Goal: Contribute content: Add original content to the website for others to see

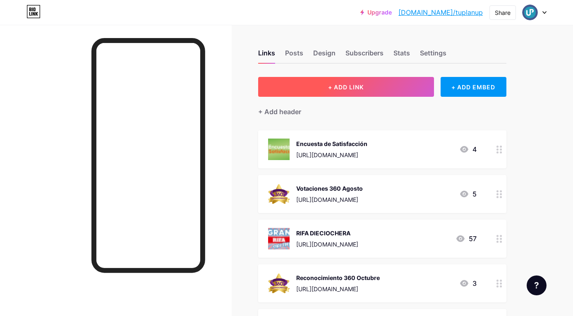
click at [352, 86] on span "+ ADD LINK" at bounding box center [346, 87] width 36 height 7
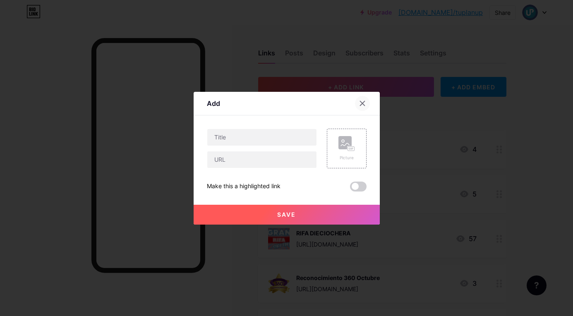
click at [364, 101] on icon at bounding box center [362, 103] width 7 height 7
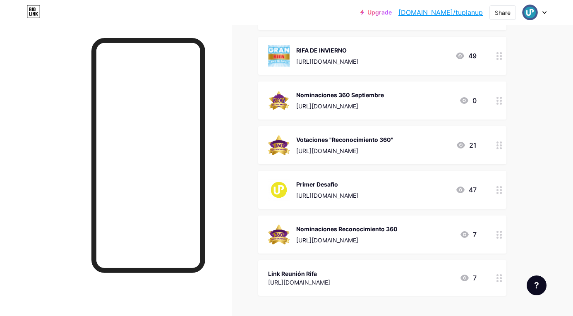
scroll to position [755, 0]
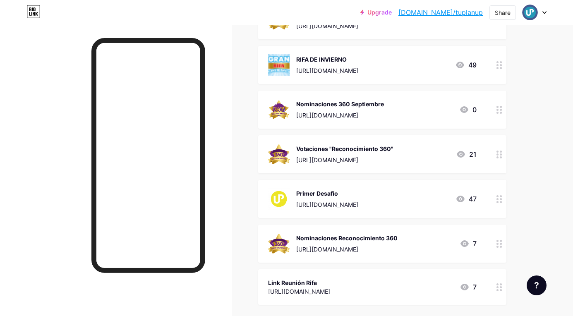
click at [496, 108] on icon at bounding box center [499, 110] width 6 height 8
click at [363, 194] on span at bounding box center [358, 195] width 17 height 10
click at [350, 197] on input "checkbox" at bounding box center [350, 197] width 0 height 0
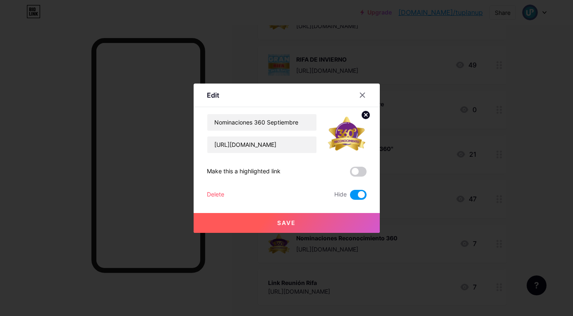
click at [218, 192] on div "Delete" at bounding box center [215, 195] width 17 height 10
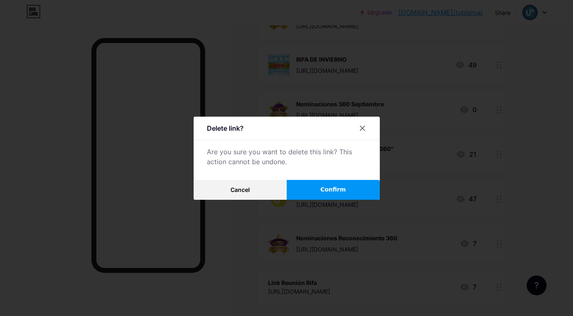
click at [322, 187] on span "Confirm" at bounding box center [333, 189] width 26 height 9
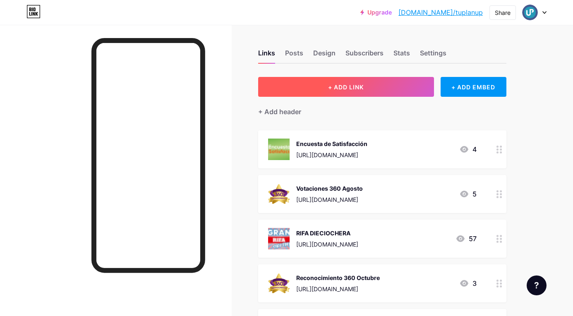
scroll to position [0, 0]
click at [346, 93] on button "+ ADD LINK" at bounding box center [346, 87] width 176 height 20
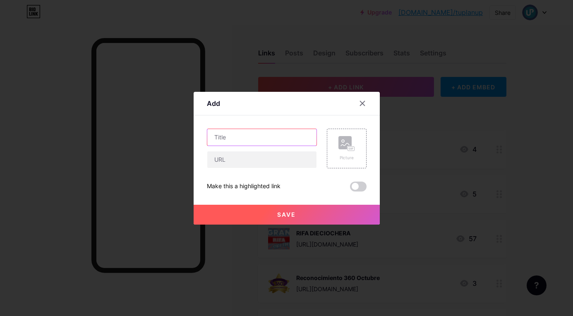
click at [246, 135] on input "text" at bounding box center [261, 137] width 109 height 17
type input "Votaciones 360 septiembre"
click at [235, 157] on input "text" at bounding box center [261, 159] width 109 height 17
paste input "[URL][DOMAIN_NAME]"
type input "[URL][DOMAIN_NAME]"
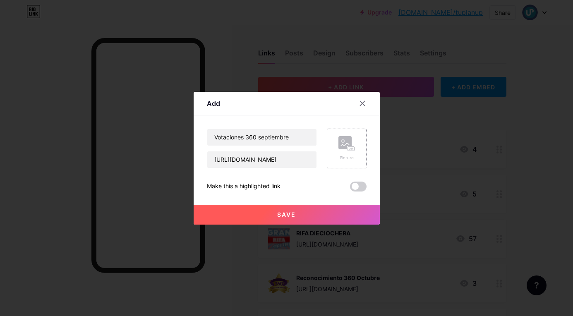
click at [338, 141] on rect at bounding box center [344, 142] width 13 height 13
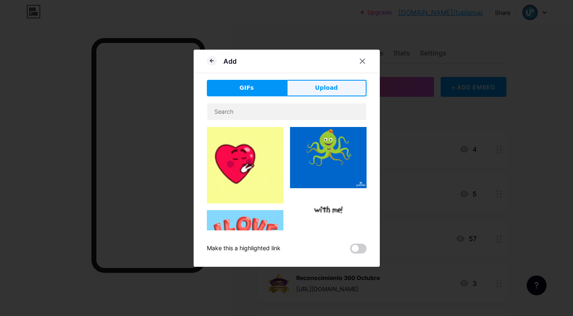
click at [320, 87] on span "Upload" at bounding box center [326, 88] width 23 height 9
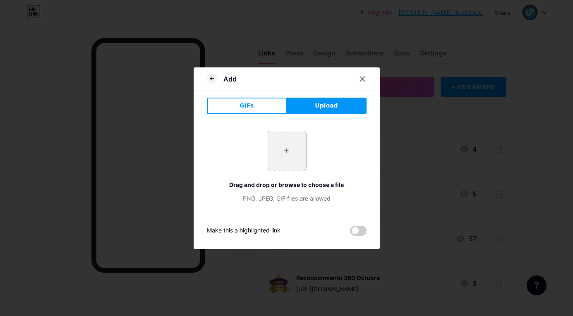
click at [293, 141] on input "file" at bounding box center [286, 150] width 39 height 39
type input "C:\fakepath\reconocimiento-360-logo.png"
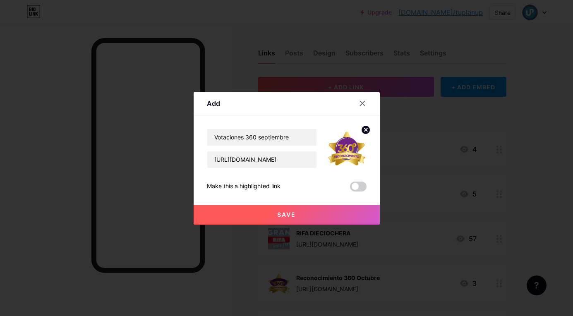
click at [312, 214] on button "Save" at bounding box center [287, 215] width 186 height 20
